Goal: Navigation & Orientation: Find specific page/section

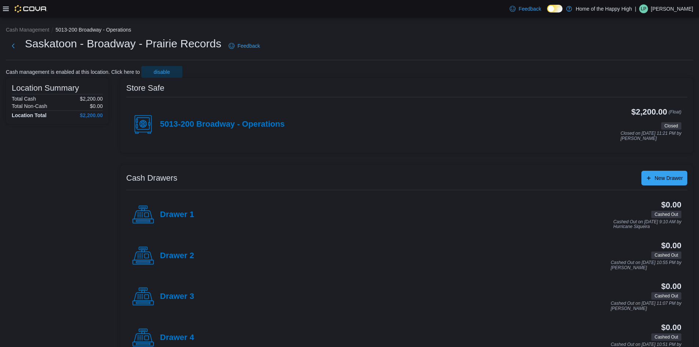
click at [345, 8] on p "Lulu Perry" at bounding box center [672, 8] width 42 height 9
click at [345, 73] on span "Sign Out" at bounding box center [646, 72] width 20 height 7
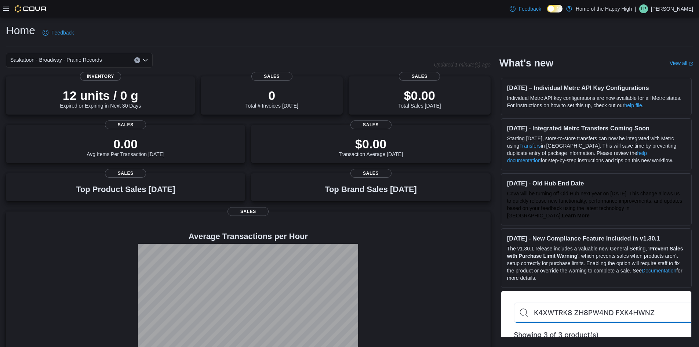
click at [6, 8] on icon at bounding box center [6, 9] width 6 height 6
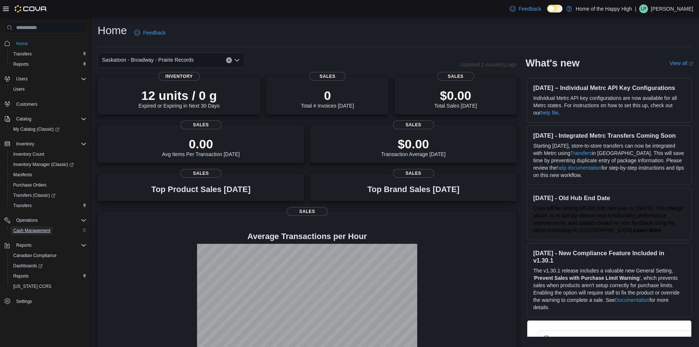
click at [41, 231] on span "Cash Management" at bounding box center [31, 230] width 37 height 6
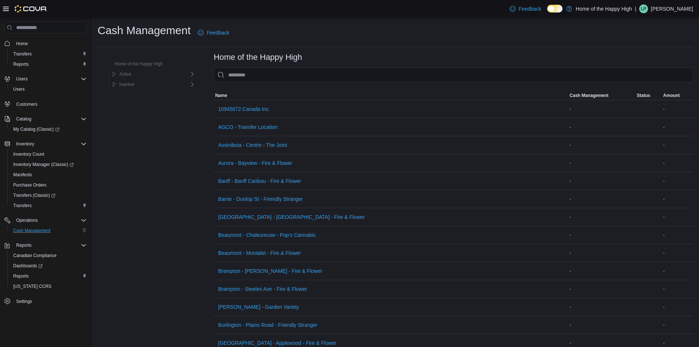
click at [678, 8] on p "Lulu Perry" at bounding box center [672, 8] width 42 height 9
click at [643, 76] on button "Sign Out" at bounding box center [655, 72] width 67 height 12
